Goal: Task Accomplishment & Management: Use online tool/utility

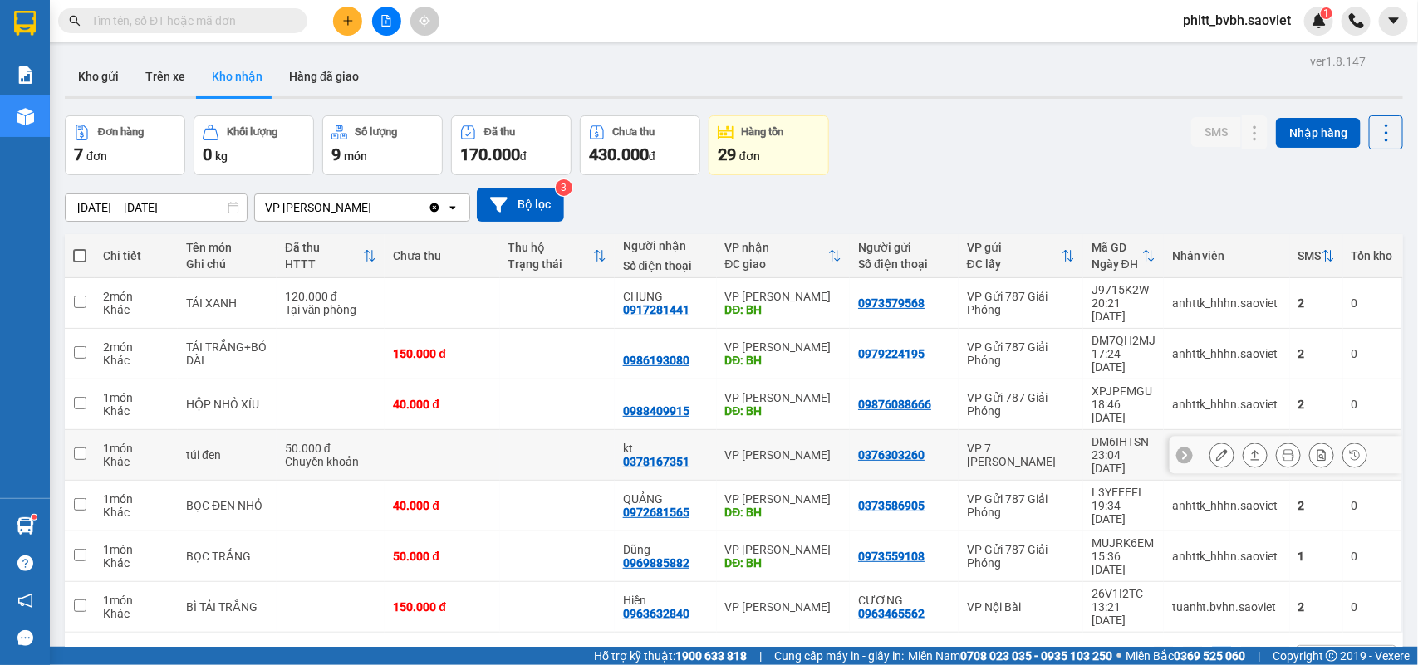
click at [385, 430] on td at bounding box center [442, 455] width 115 height 51
checkbox input "true"
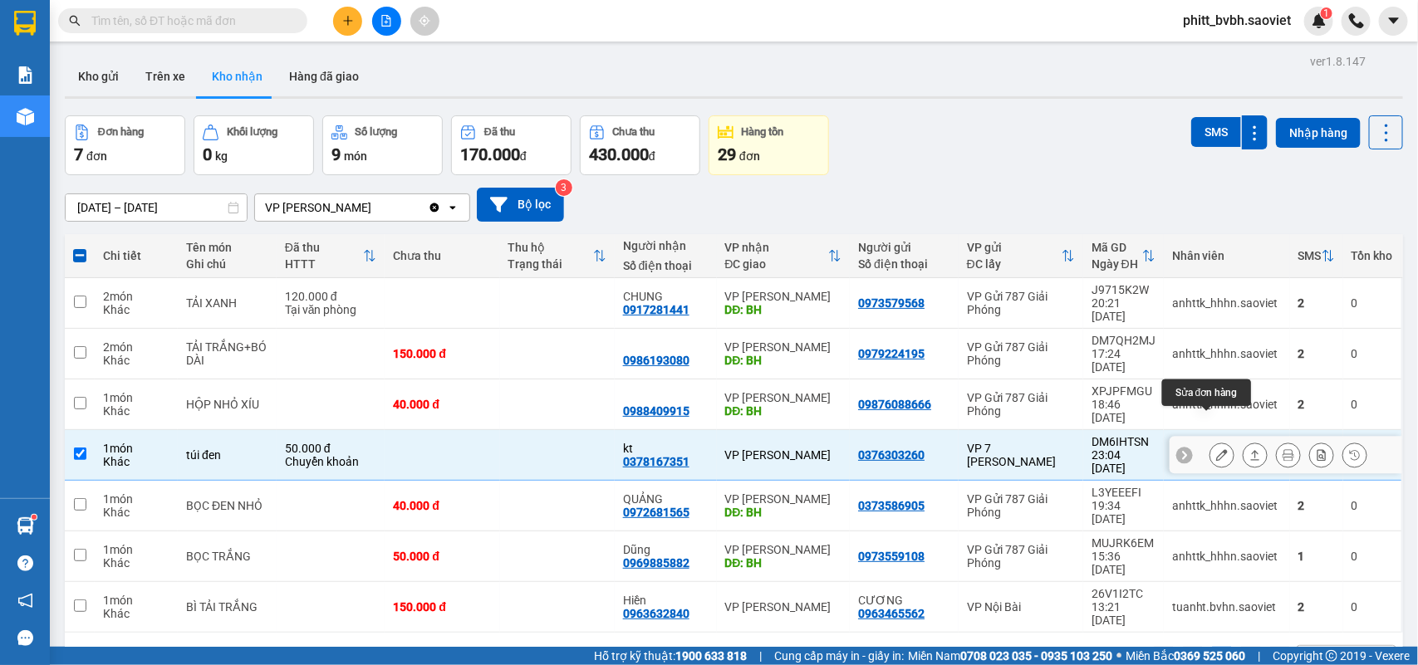
click at [1216, 449] on icon at bounding box center [1222, 455] width 12 height 12
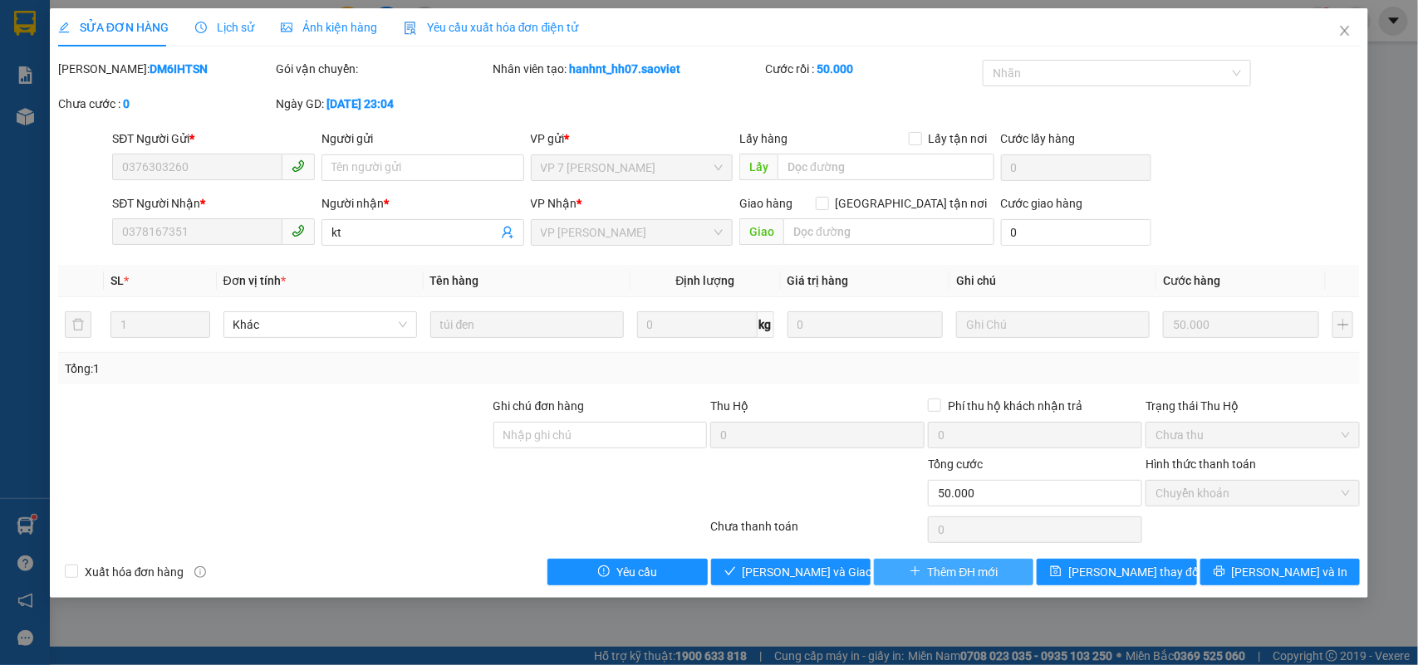
type input "0376303260"
type input "0378167351"
type input "kt"
type input "0"
type input "50.000"
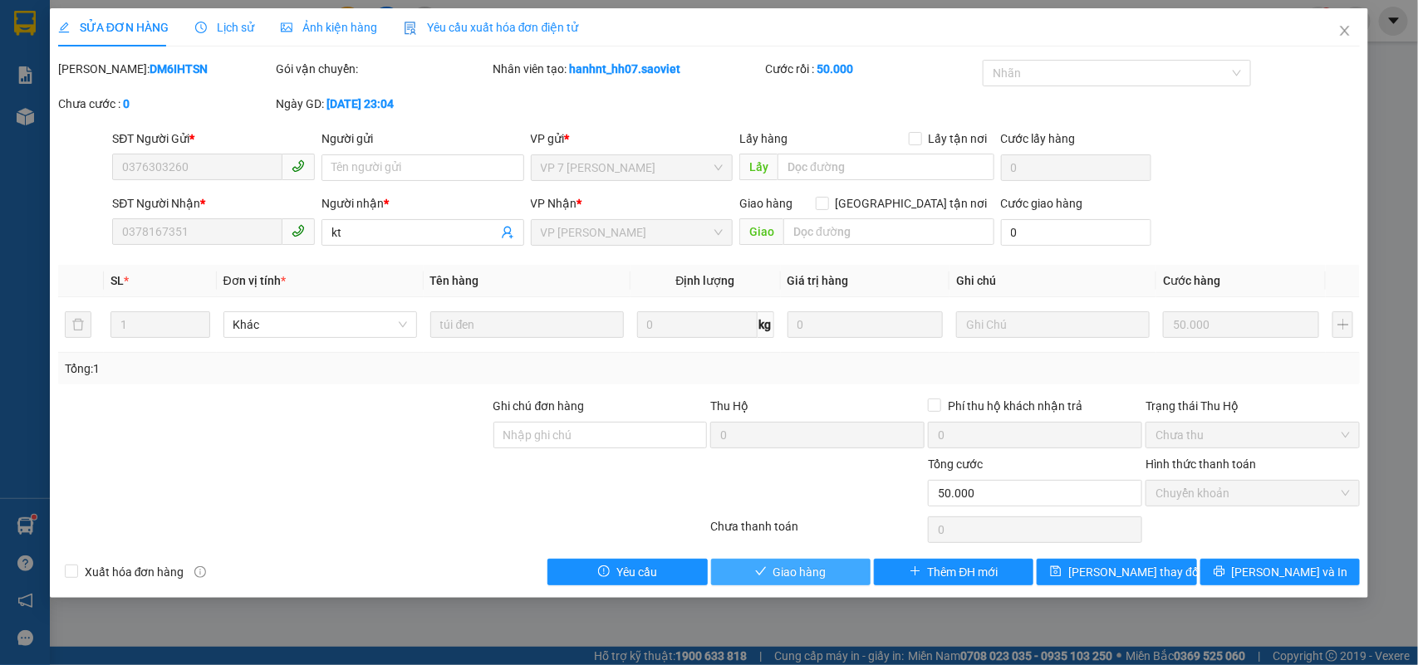
click at [783, 580] on span "Giao hàng" at bounding box center [799, 572] width 53 height 18
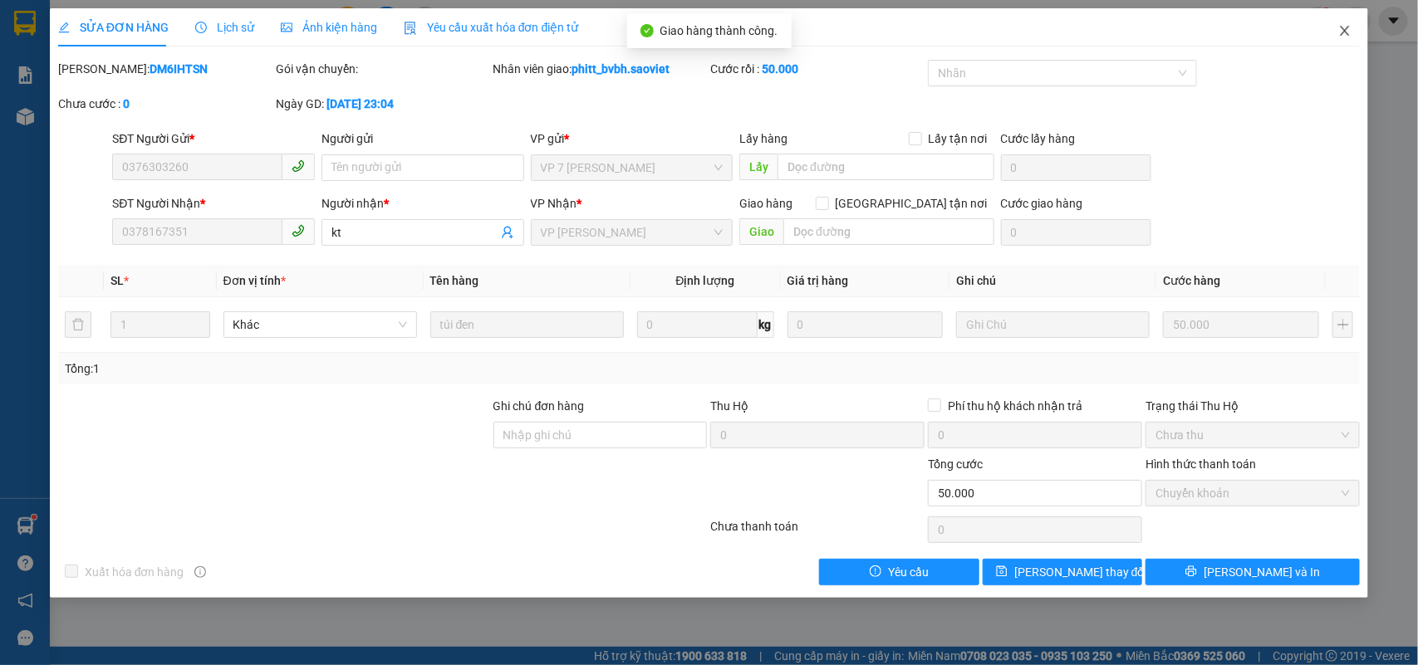
click at [1347, 29] on icon "close" at bounding box center [1345, 31] width 9 height 10
